Goal: Find specific page/section: Find specific page/section

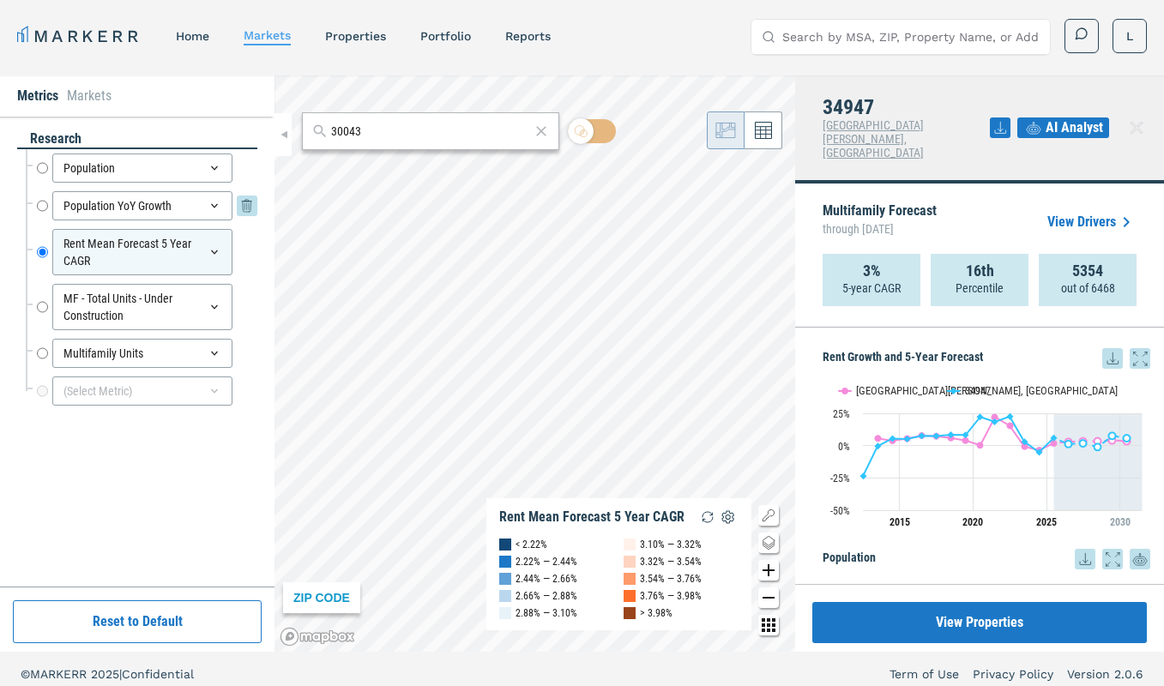
click at [45, 207] on input "Population YoY Growth" at bounding box center [42, 205] width 11 height 29
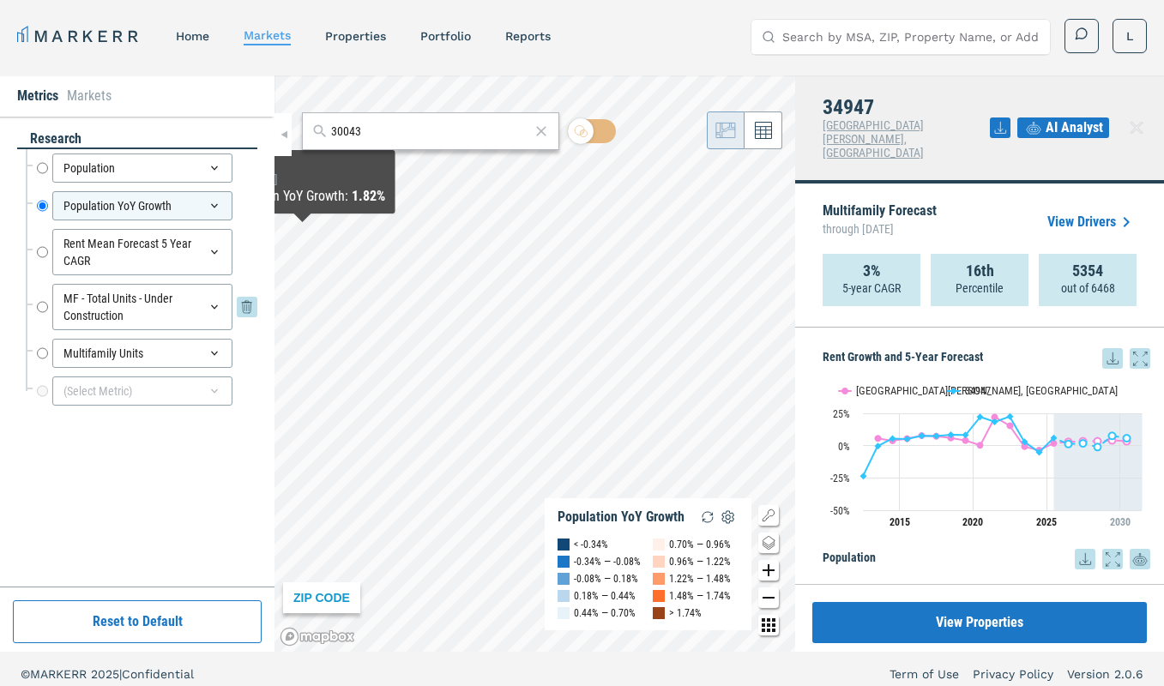
click at [42, 306] on input "MF - Total Units - Under Construction" at bounding box center [42, 307] width 11 height 46
radio input "false"
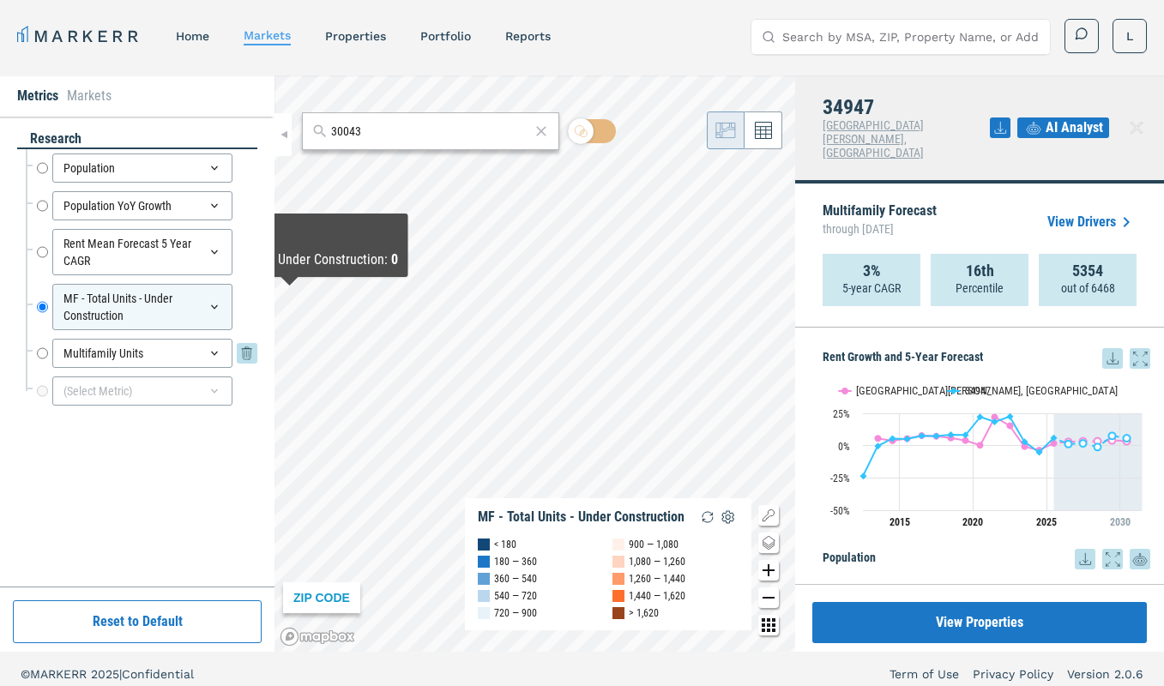
click at [45, 352] on input "Multifamily Units" at bounding box center [42, 353] width 11 height 29
radio input "false"
radio input "true"
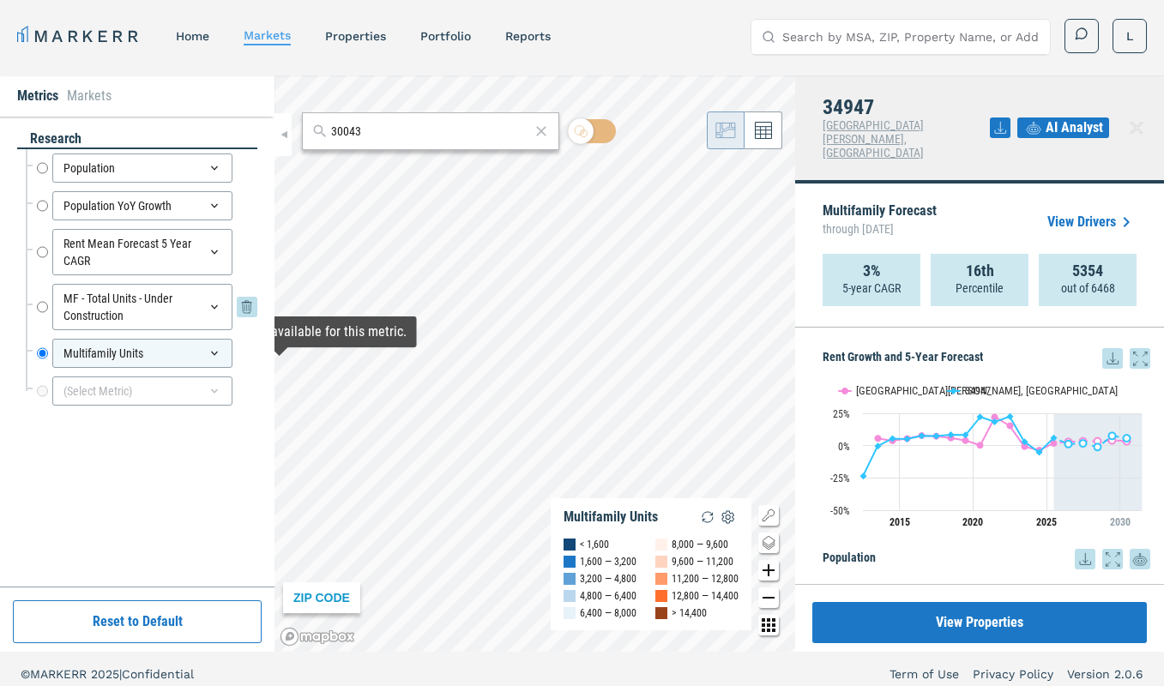
click at [44, 307] on input "MF - Total Units - Under Construction" at bounding box center [42, 307] width 11 height 46
radio input "true"
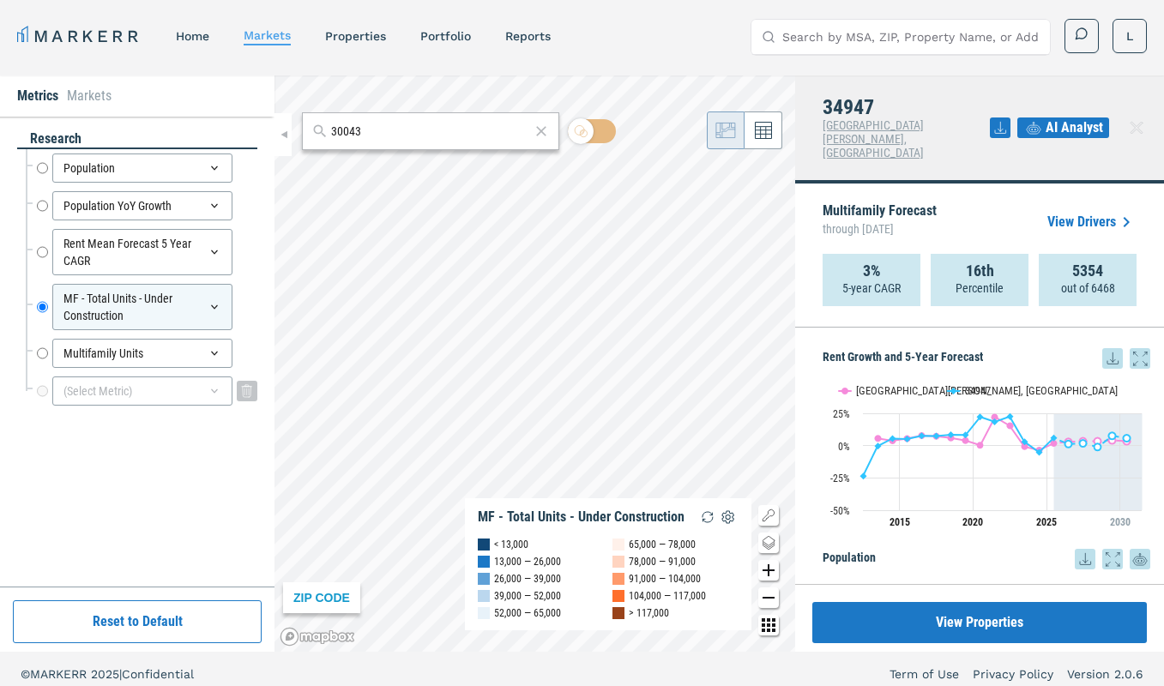
click at [136, 394] on div "(Select Metric)" at bounding box center [142, 391] width 180 height 29
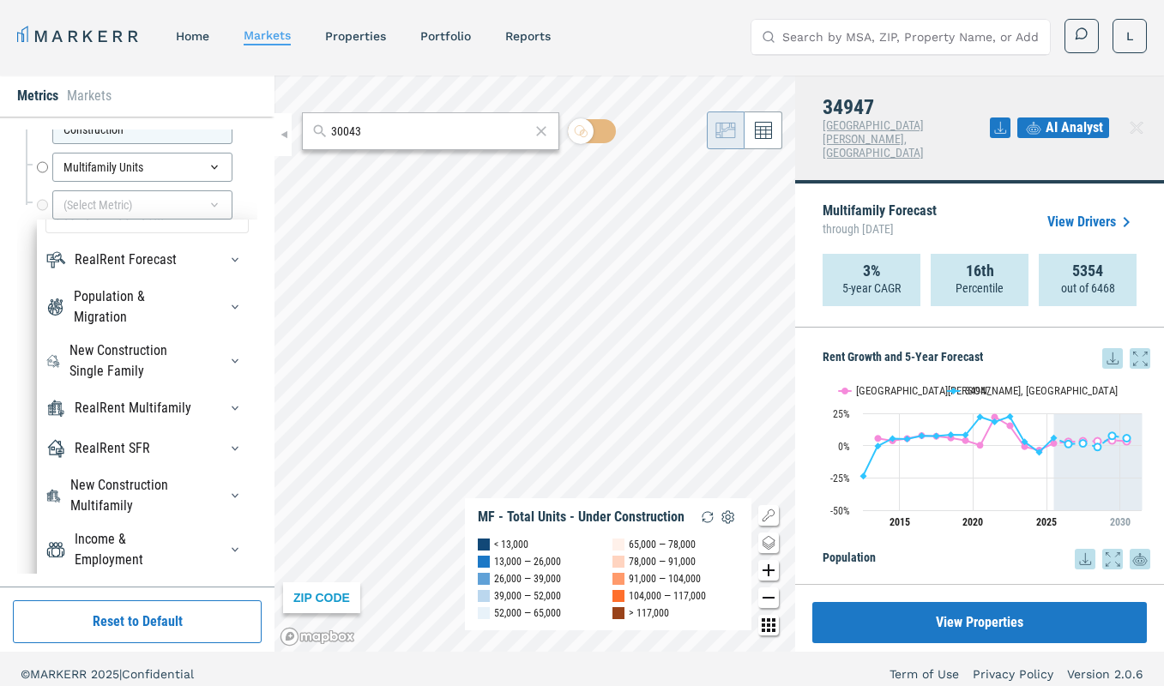
scroll to position [218, 0]
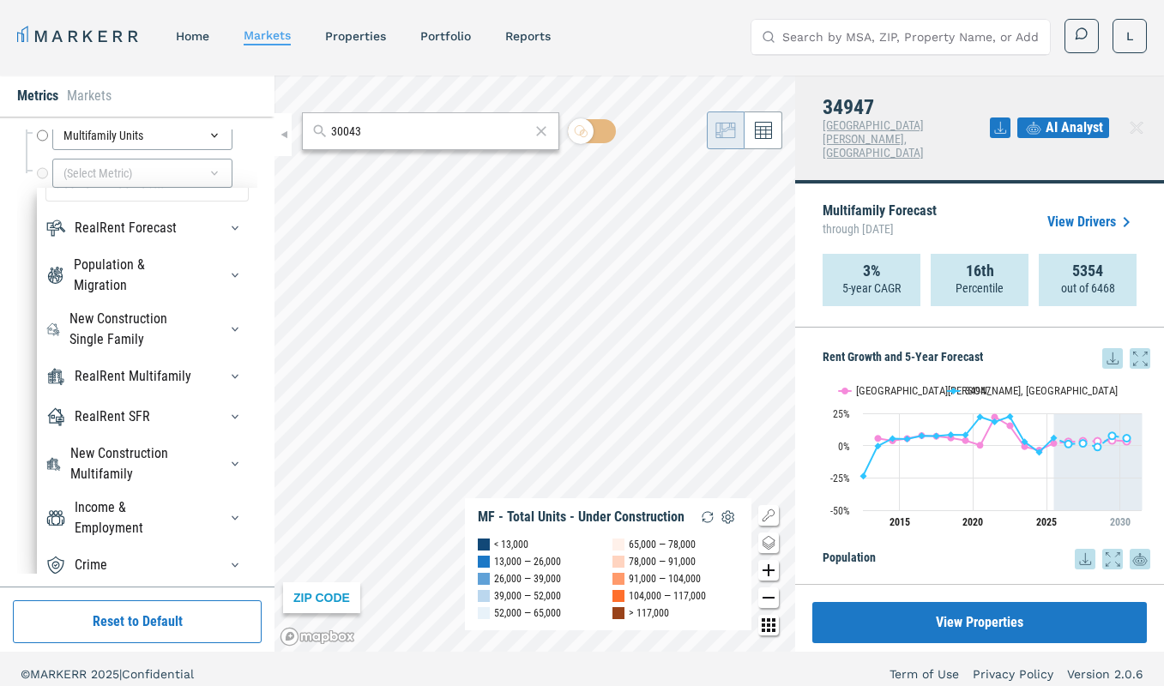
click at [103, 519] on div "Income & Employment" at bounding box center [136, 518] width 123 height 41
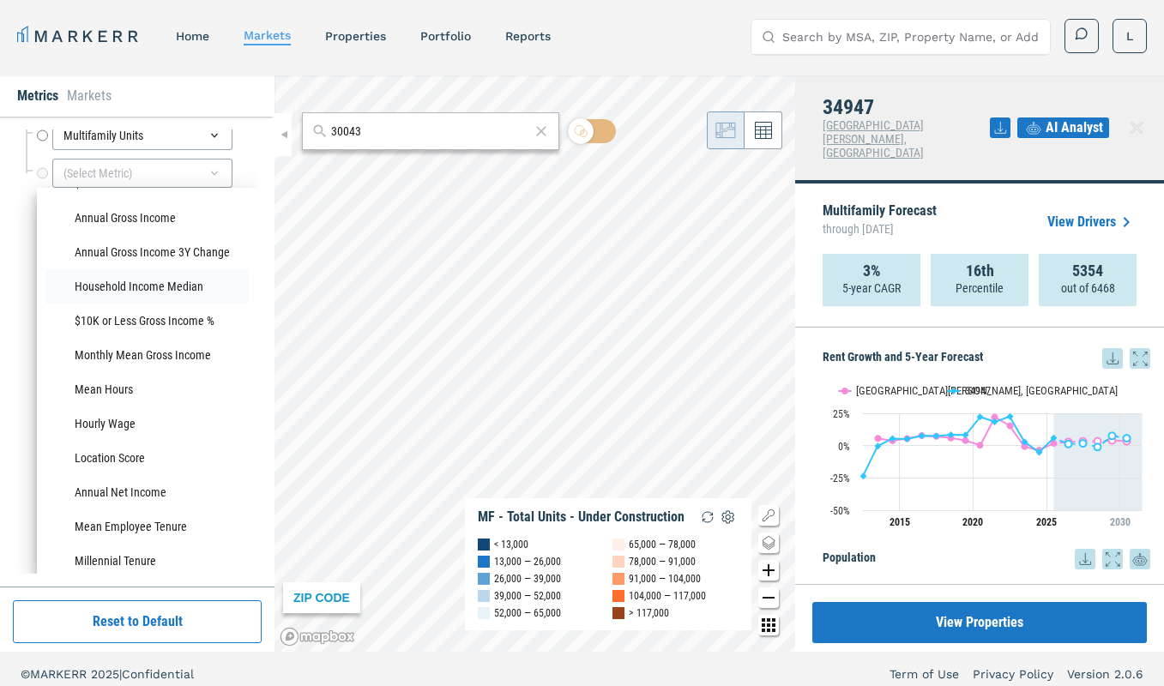
scroll to position [1481, 0]
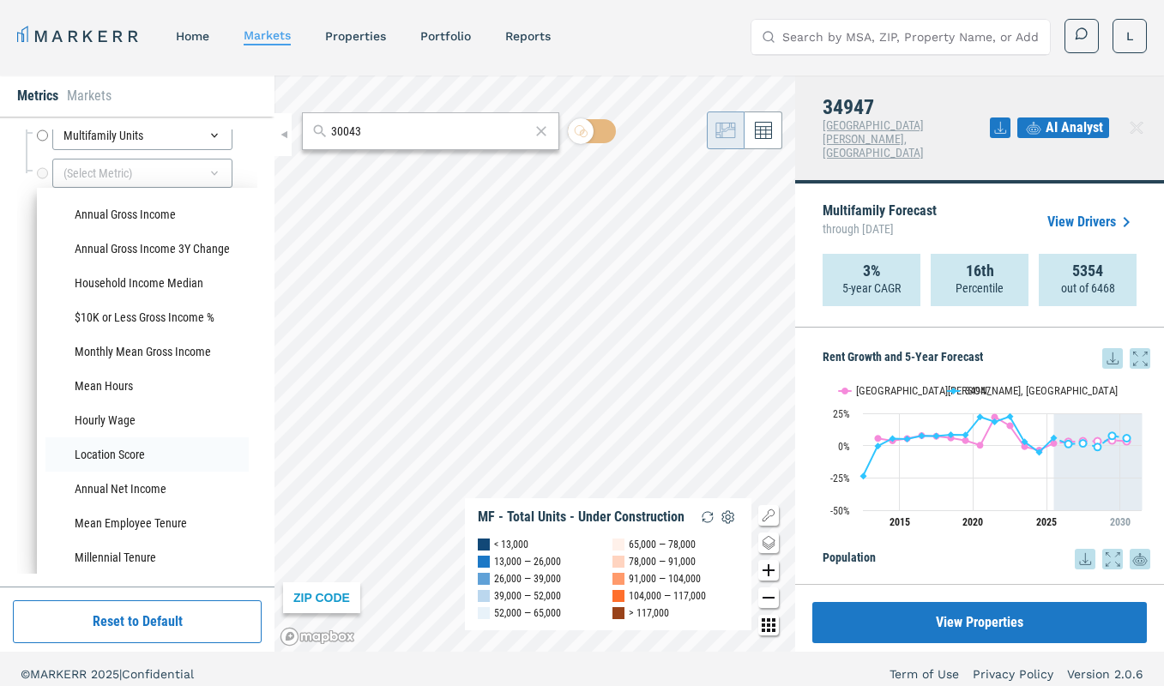
click at [131, 438] on li "Location Score" at bounding box center [146, 455] width 203 height 34
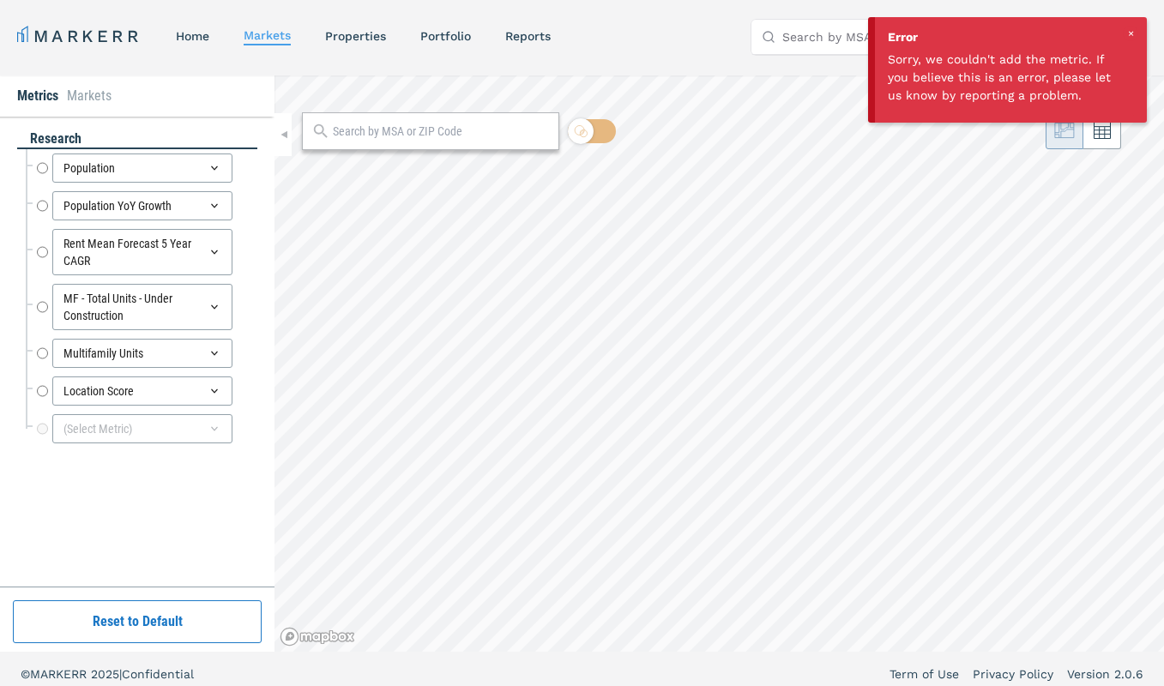
radio input "true"
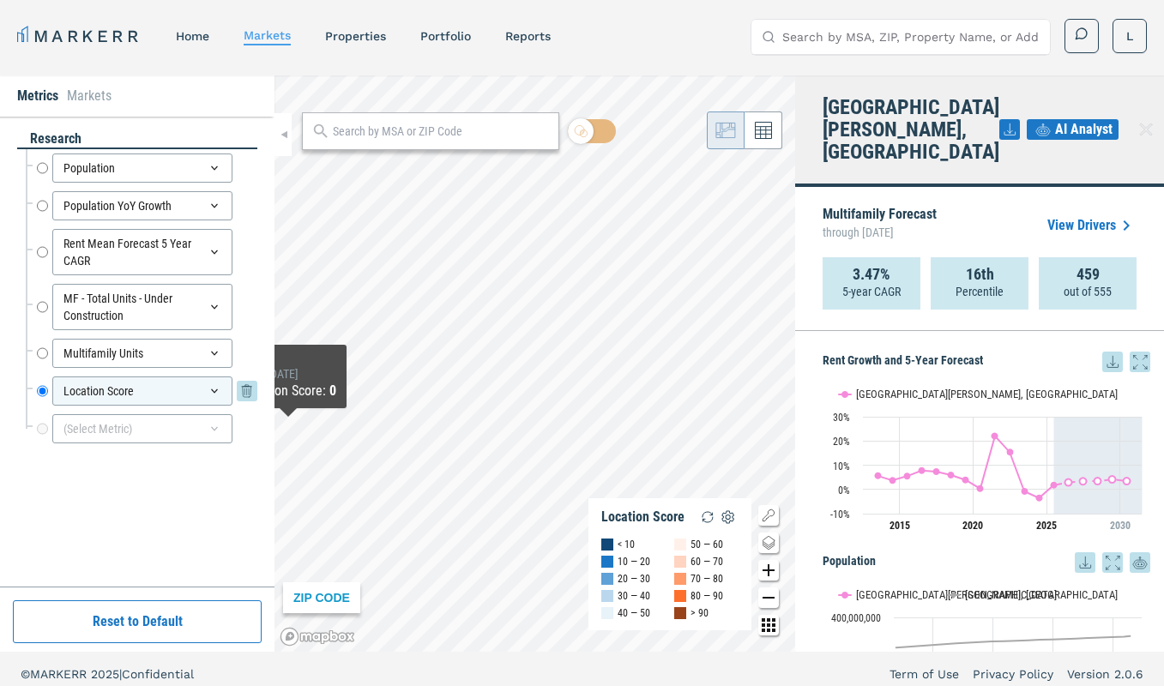
click at [199, 389] on div "Location Score" at bounding box center [142, 391] width 180 height 29
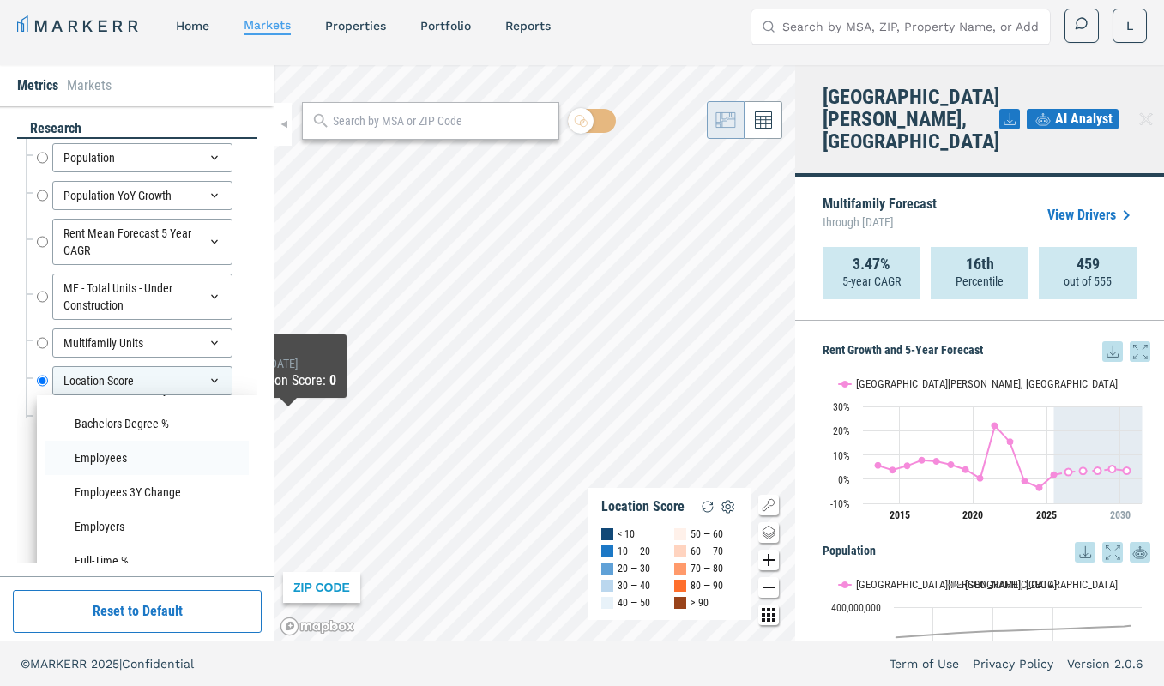
scroll to position [970, 0]
click at [102, 504] on li "Employers" at bounding box center [146, 521] width 203 height 34
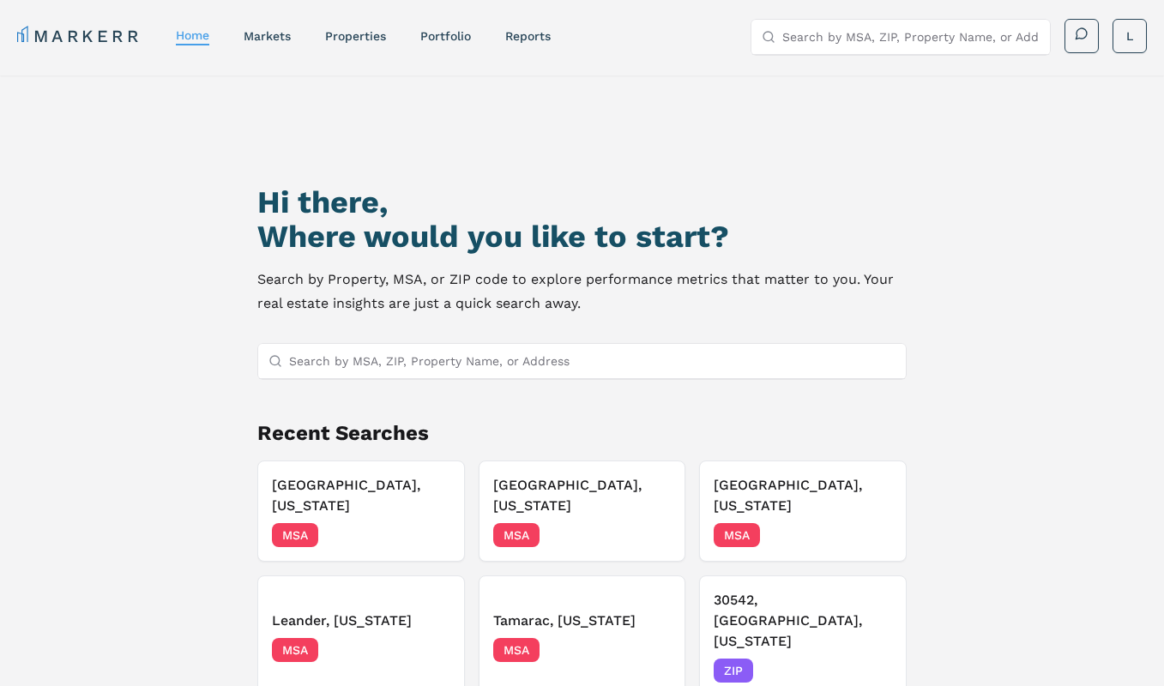
click at [613, 353] on input "Search by MSA, ZIP, Property Name, or Address" at bounding box center [592, 361] width 607 height 34
click at [751, 523] on span "MSA" at bounding box center [737, 535] width 46 height 24
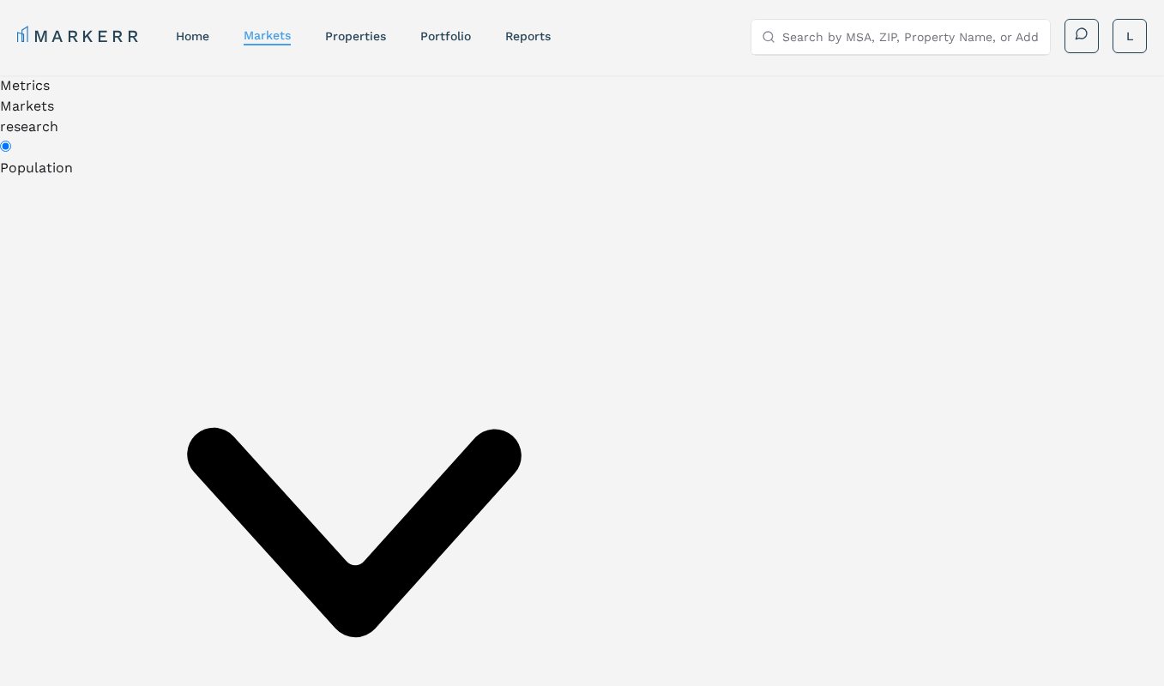
radio input "false"
radio input "true"
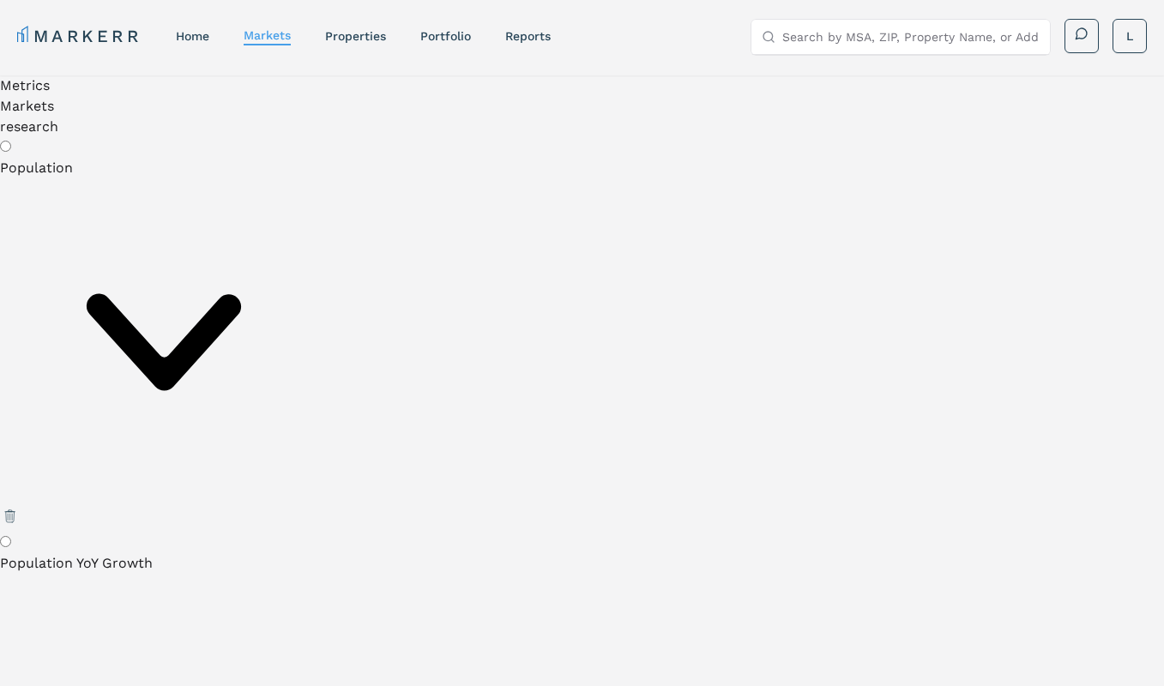
type input "aus"
